Goal: Task Accomplishment & Management: Manage account settings

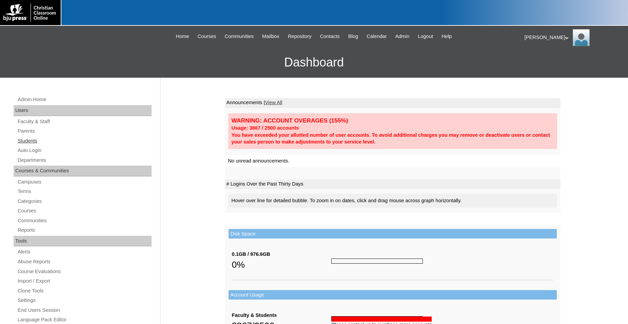
click at [32, 141] on link "Students" at bounding box center [84, 141] width 135 height 8
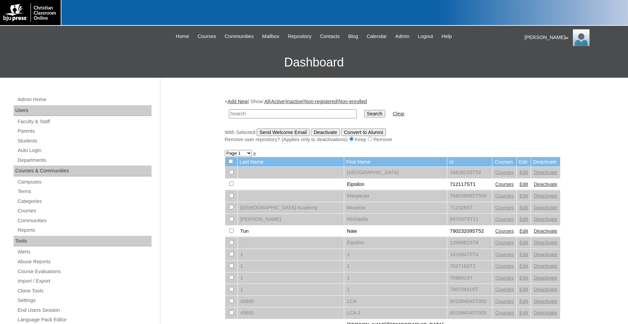
click at [315, 114] on input "text" at bounding box center [293, 113] width 128 height 9
click at [288, 114] on input "text" at bounding box center [293, 113] width 128 height 9
paste input "500050462"
type input "500050462"
click at [364, 110] on input "Search" at bounding box center [374, 113] width 21 height 7
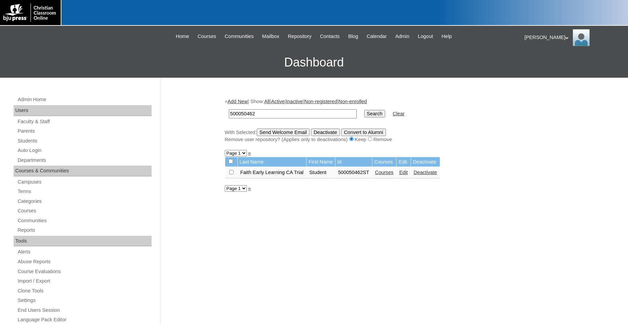
click at [386, 175] on link "Courses" at bounding box center [384, 172] width 19 height 5
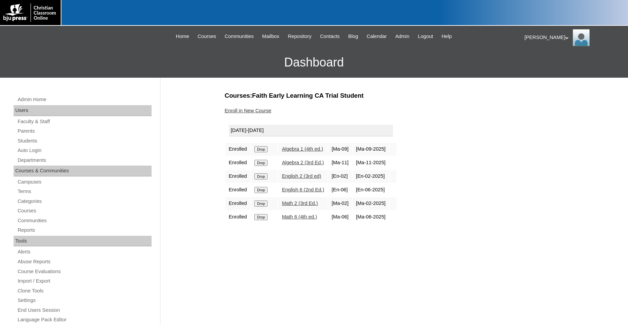
click at [260, 220] on input "Drop" at bounding box center [260, 217] width 13 height 6
click at [264, 207] on input "Drop" at bounding box center [260, 203] width 13 height 6
click at [261, 193] on input "Drop" at bounding box center [260, 190] width 13 height 6
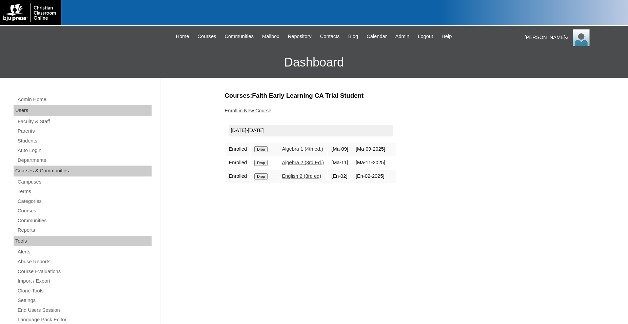
click at [263, 179] on input "Drop" at bounding box center [260, 176] width 13 height 6
click at [262, 166] on input "Drop" at bounding box center [260, 163] width 13 height 6
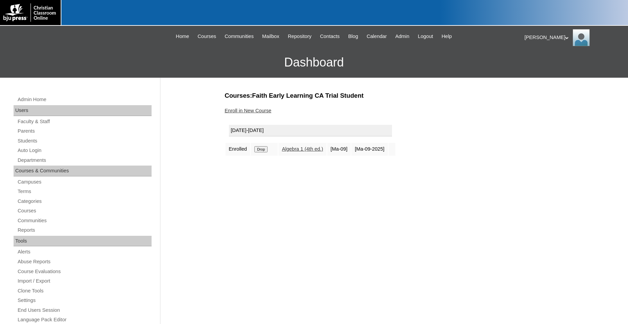
click at [258, 150] on input "Drop" at bounding box center [260, 149] width 13 height 6
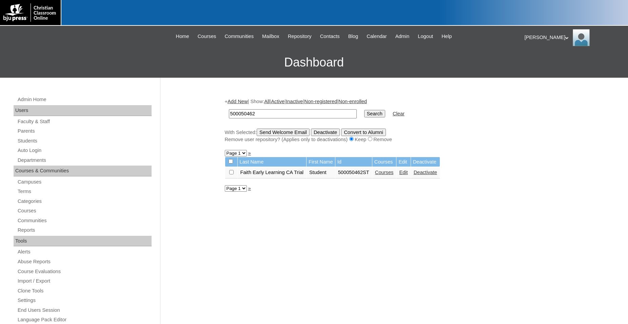
click at [430, 175] on link "Deactivate" at bounding box center [425, 172] width 23 height 5
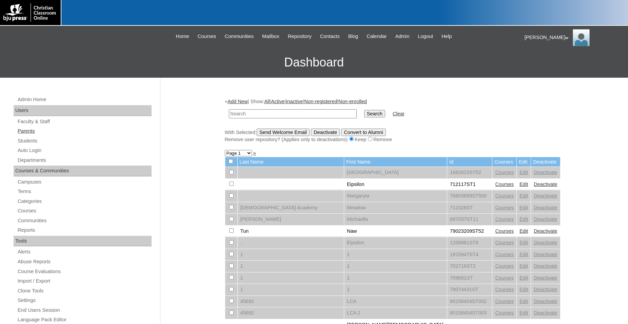
click at [25, 131] on link "Parents" at bounding box center [84, 131] width 135 height 8
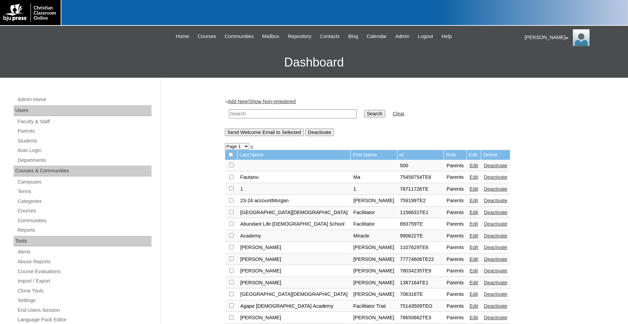
click at [332, 115] on input "text" at bounding box center [293, 113] width 128 height 9
type input "500050462"
click at [364, 110] on input "Search" at bounding box center [374, 113] width 21 height 7
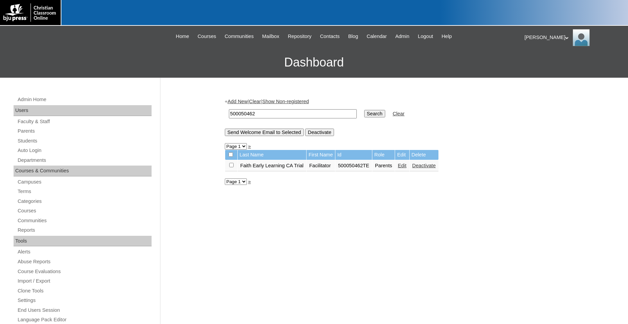
click at [406, 168] on link "Edit" at bounding box center [402, 165] width 8 height 5
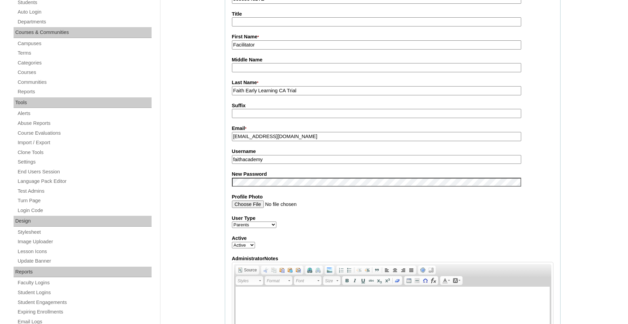
click at [232, 242] on select "Active Inactive" at bounding box center [243, 245] width 23 height 6
select select "0"
click option "Inactive" at bounding box center [0, 0] width 0 height 0
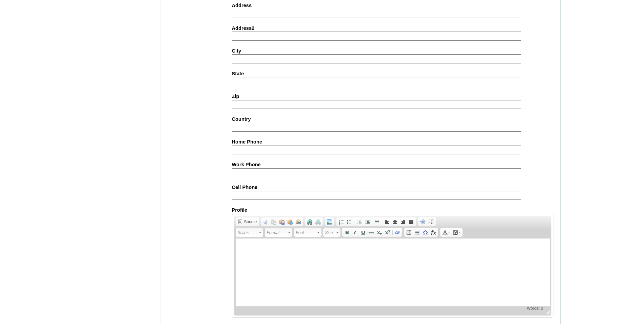
scroll to position [571, 0]
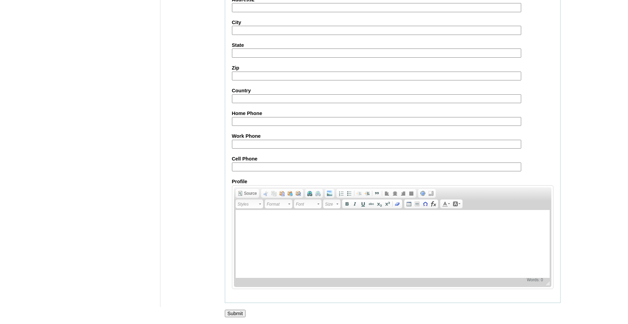
click at [235, 310] on input "Submit" at bounding box center [235, 313] width 21 height 7
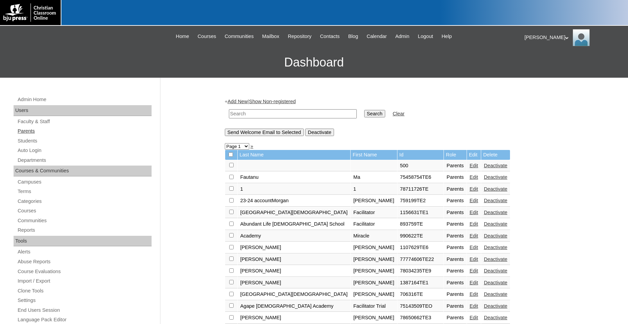
click at [30, 134] on link "Parents" at bounding box center [84, 131] width 135 height 8
click at [288, 114] on input "text" at bounding box center [293, 113] width 128 height 9
paste input "500050462"
type input "500050462"
click at [364, 110] on input "Search" at bounding box center [374, 113] width 21 height 7
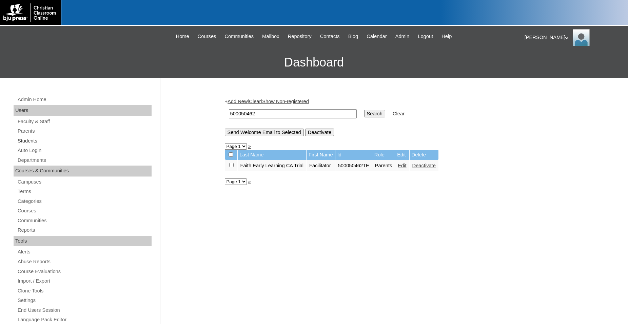
click at [33, 141] on link "Students" at bounding box center [84, 141] width 135 height 8
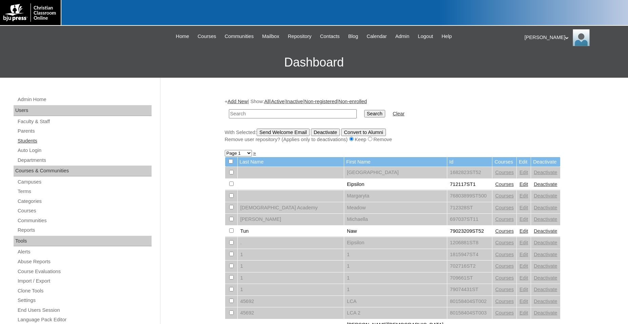
click at [32, 142] on link "Students" at bounding box center [84, 141] width 135 height 8
click at [326, 114] on input "text" at bounding box center [293, 113] width 128 height 9
type input "500046050"
click at [364, 110] on input "Search" at bounding box center [374, 113] width 21 height 7
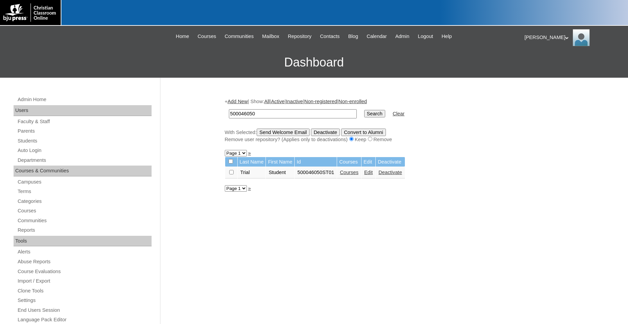
click at [349, 175] on link "Courses" at bounding box center [349, 172] width 19 height 5
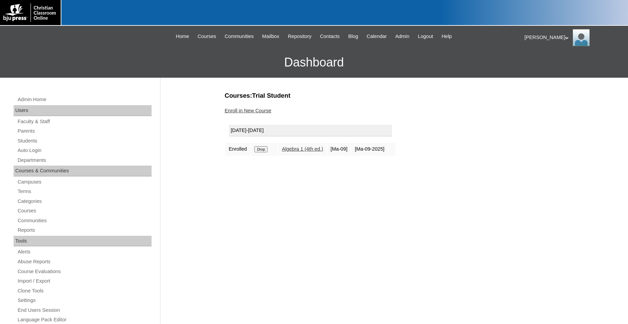
click at [264, 151] on input "Drop" at bounding box center [260, 149] width 13 height 6
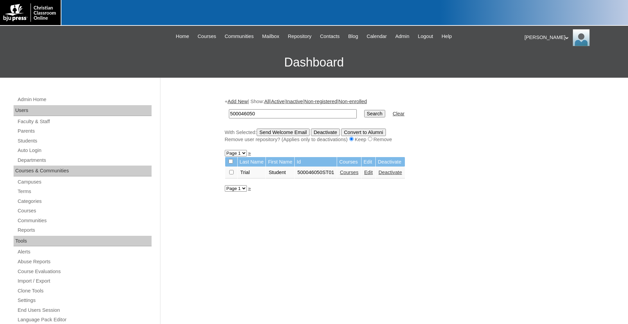
click at [393, 175] on link "Deactivate" at bounding box center [389, 172] width 23 height 5
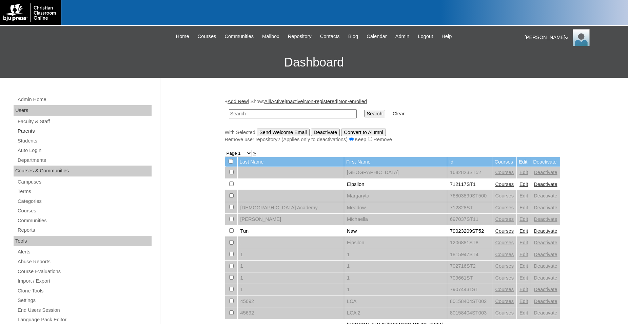
click at [27, 130] on link "Parents" at bounding box center [84, 131] width 135 height 8
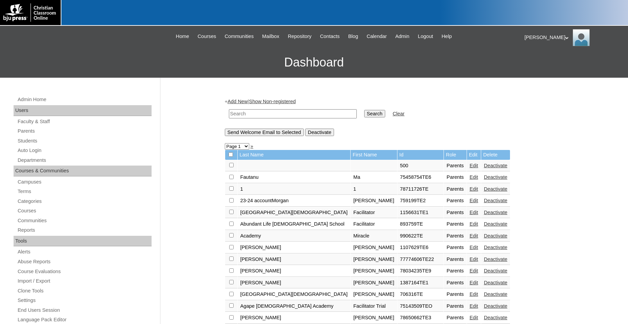
click at [286, 115] on input "text" at bounding box center [293, 113] width 128 height 9
paste input "500046050"
type input "500046050"
click at [364, 110] on input "Search" at bounding box center [374, 113] width 21 height 7
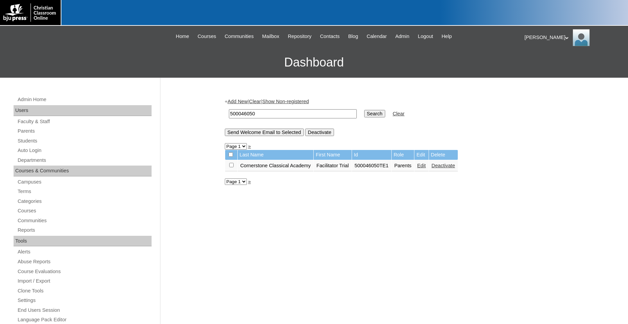
click at [426, 168] on link "Edit" at bounding box center [421, 165] width 8 height 5
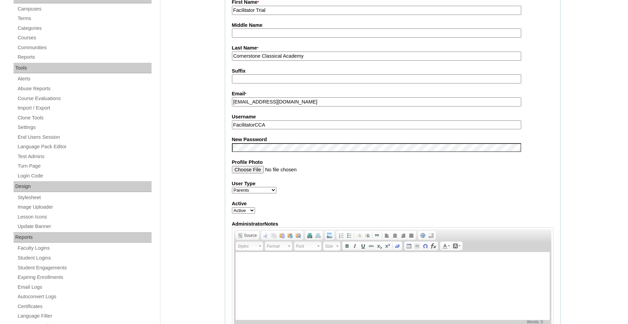
click at [232, 207] on select "Active Inactive" at bounding box center [243, 210] width 23 height 6
select select "0"
click option "Inactive" at bounding box center [0, 0] width 0 height 0
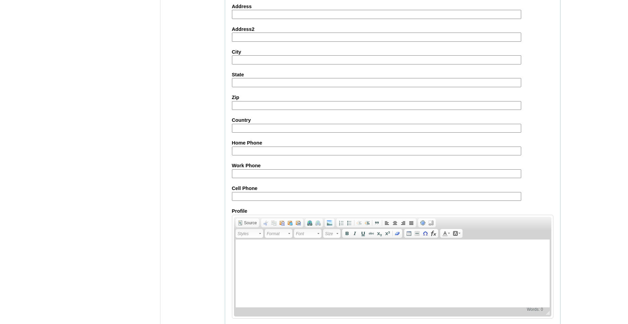
scroll to position [571, 0]
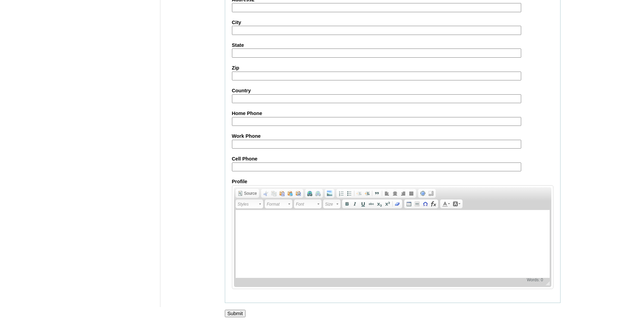
click at [232, 312] on input "Submit" at bounding box center [235, 313] width 21 height 7
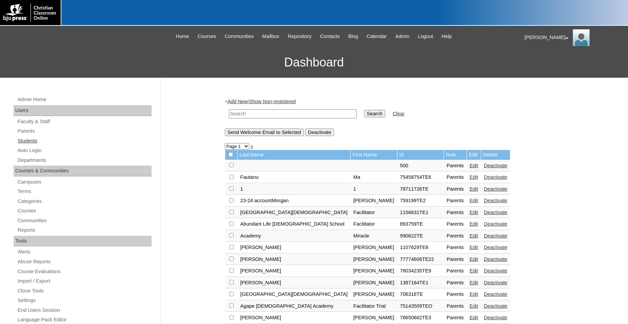
click at [28, 139] on link "Students" at bounding box center [84, 141] width 135 height 8
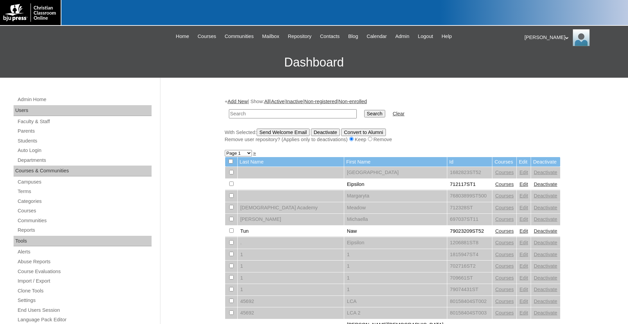
click at [294, 116] on input "text" at bounding box center [293, 113] width 128 height 9
type input "79433539"
click at [364, 110] on input "Search" at bounding box center [374, 113] width 21 height 7
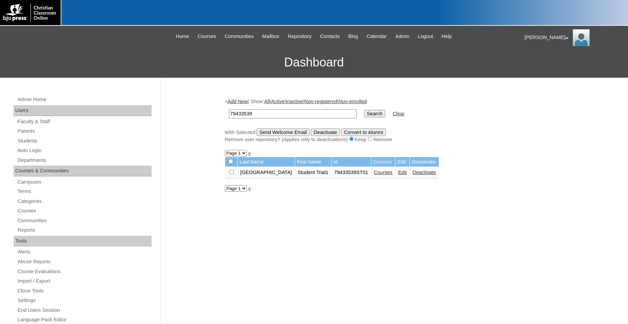
click at [393, 175] on link "Courses" at bounding box center [383, 172] width 19 height 5
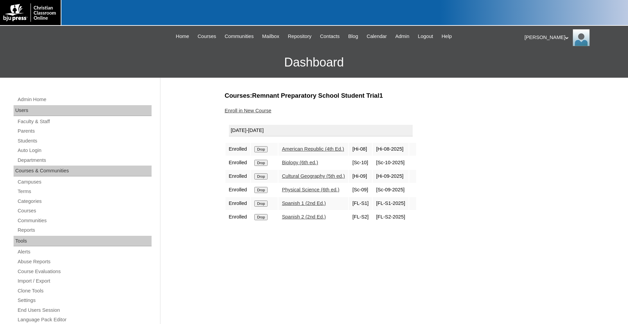
click at [261, 220] on input "Drop" at bounding box center [260, 217] width 13 height 6
click at [264, 207] on input "Drop" at bounding box center [260, 203] width 13 height 6
click at [261, 193] on input "Drop" at bounding box center [260, 190] width 13 height 6
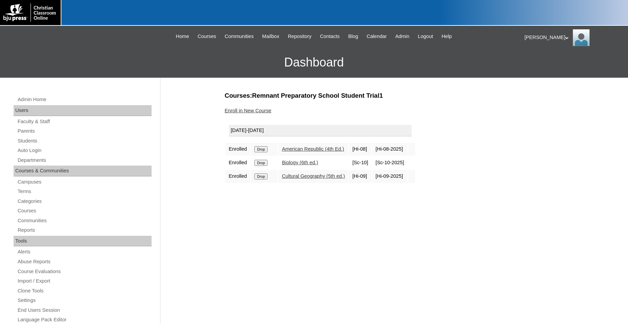
click at [265, 179] on input "Drop" at bounding box center [260, 176] width 13 height 6
click at [261, 166] on input "Drop" at bounding box center [260, 163] width 13 height 6
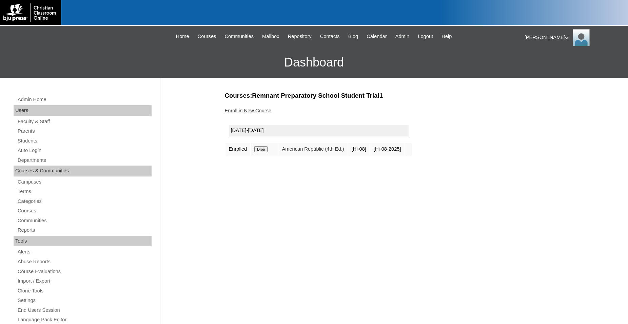
click at [261, 150] on input "Drop" at bounding box center [260, 149] width 13 height 6
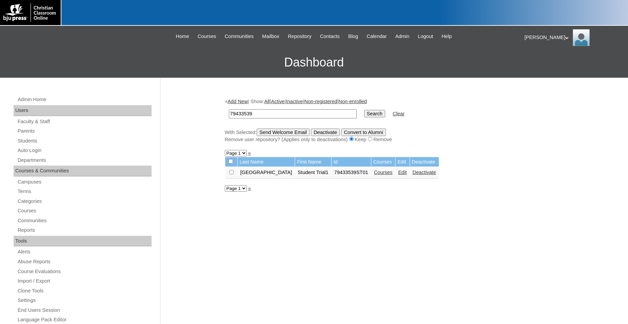
click at [407, 175] on link "Edit" at bounding box center [402, 172] width 8 height 5
click at [436, 175] on link "Deactivate" at bounding box center [424, 172] width 23 height 5
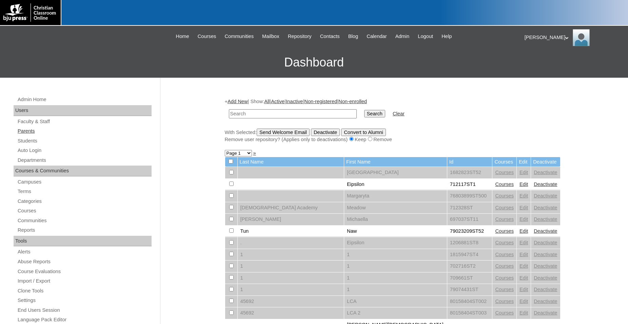
click at [27, 132] on link "Parents" at bounding box center [84, 131] width 135 height 8
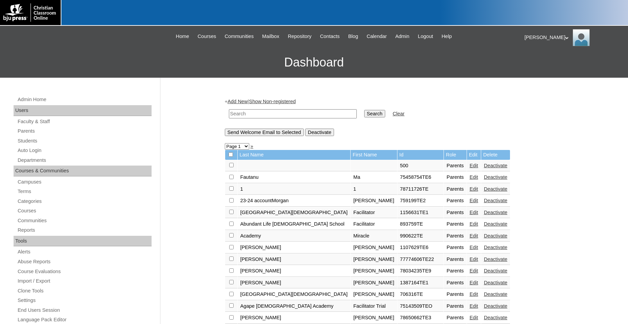
click at [286, 115] on input "text" at bounding box center [293, 113] width 128 height 9
paste input "79433539"
type input "79433539"
click at [364, 110] on input "Search" at bounding box center [374, 113] width 21 height 7
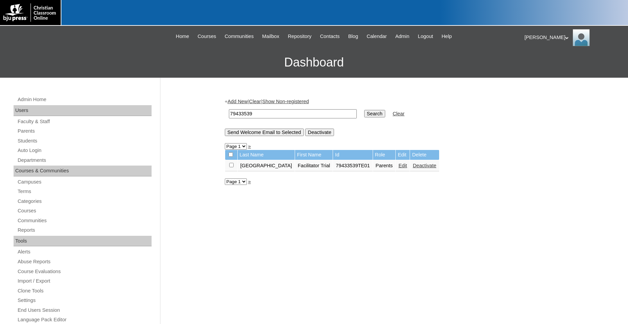
click at [407, 168] on link "Edit" at bounding box center [402, 165] width 8 height 5
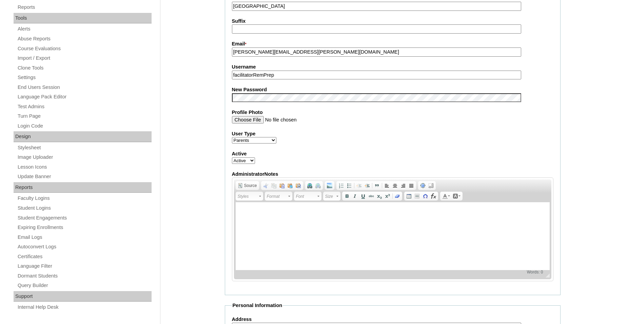
scroll to position [225, 0]
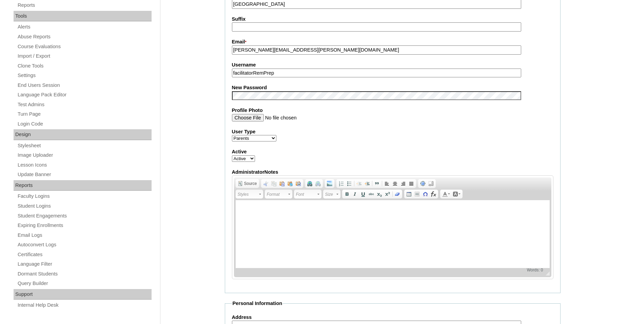
click at [232, 155] on select "Active Inactive" at bounding box center [243, 158] width 23 height 6
select select "0"
click option "Inactive" at bounding box center [0, 0] width 0 height 0
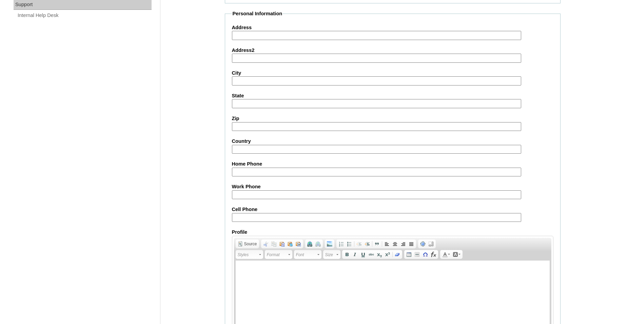
scroll to position [571, 0]
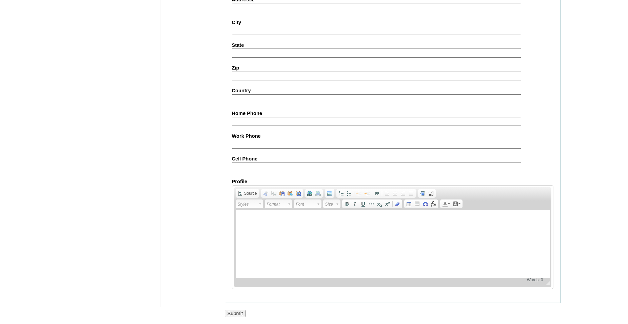
click at [234, 312] on input "Submit" at bounding box center [235, 313] width 21 height 7
